Goal: Task Accomplishment & Management: Complete application form

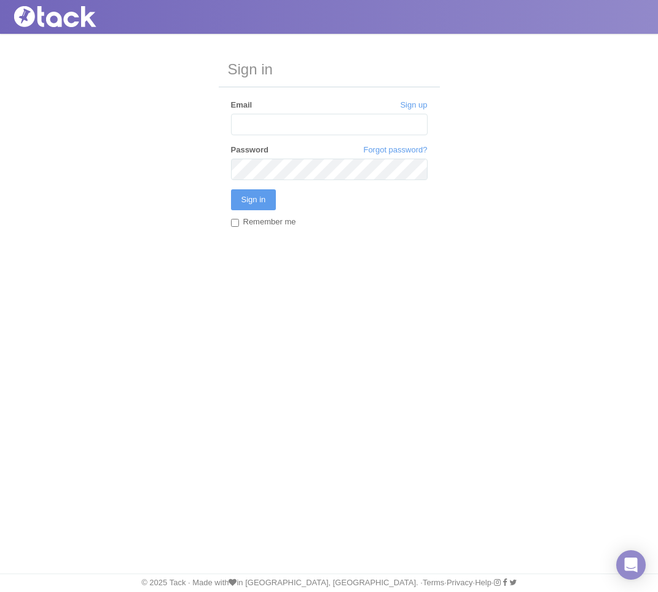
click at [359, 127] on input "Email" at bounding box center [329, 125] width 197 height 22
click at [292, 124] on input "Email" at bounding box center [329, 125] width 197 height 22
click at [259, 124] on input "Email" at bounding box center [329, 125] width 197 height 22
click at [241, 124] on input "Email" at bounding box center [329, 125] width 197 height 22
click at [245, 122] on input "Email" at bounding box center [329, 125] width 197 height 22
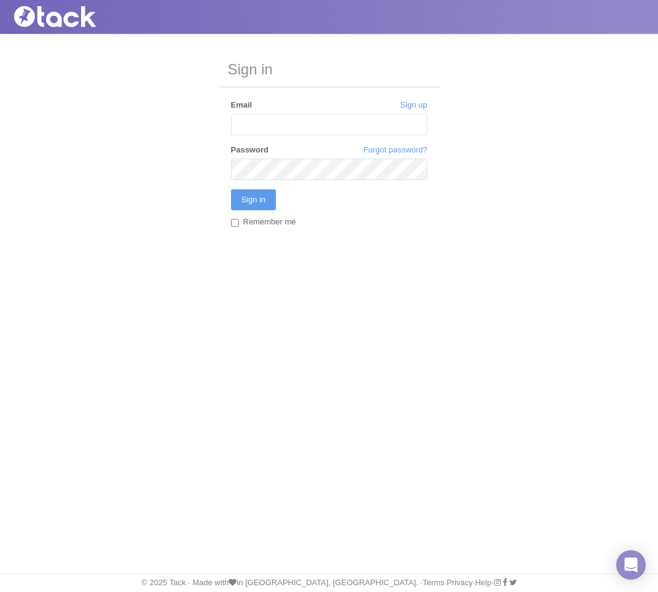
click at [245, 122] on input "Email" at bounding box center [329, 125] width 197 height 22
click at [261, 121] on input "Email" at bounding box center [329, 125] width 197 height 22
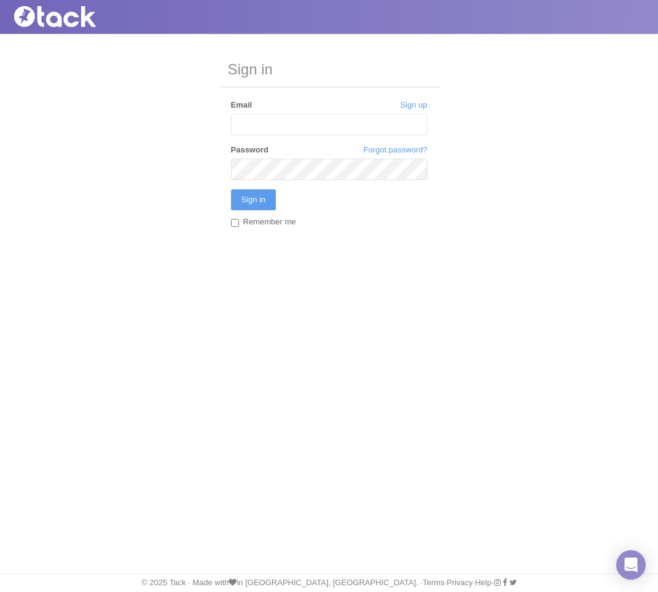
click at [260, 121] on input "Email" at bounding box center [329, 125] width 197 height 22
click at [256, 120] on input "Email" at bounding box center [329, 125] width 197 height 22
click at [257, 121] on input "Email" at bounding box center [329, 125] width 197 height 22
type input "mlong@salamanderhotels.com"
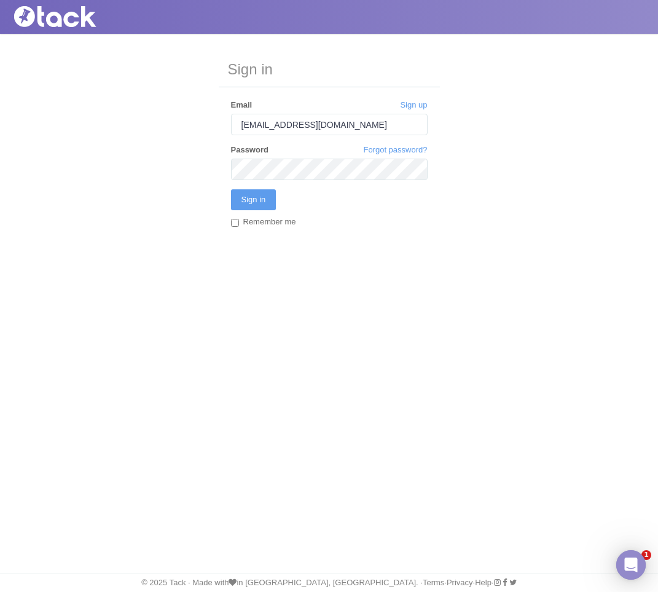
click at [433, 182] on div "Sign in Sign up Email mlong@salamanderhotels.com Forgot password? Password Sign…" at bounding box center [329, 152] width 658 height 239
